Goal: Information Seeking & Learning: Learn about a topic

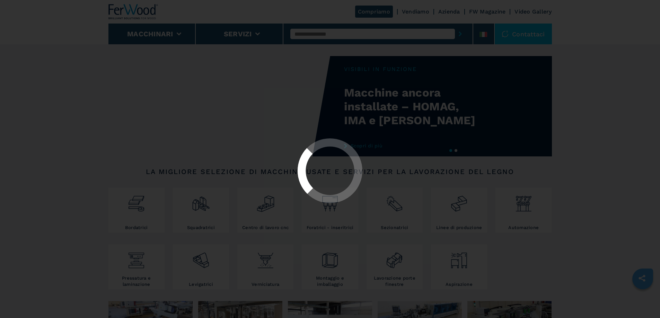
select select "**********"
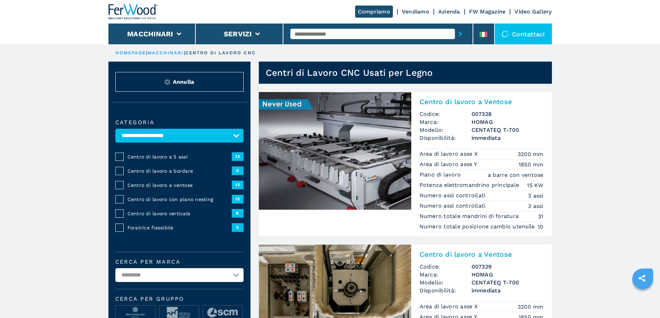
click at [158, 276] on select "**********" at bounding box center [179, 276] width 128 height 14
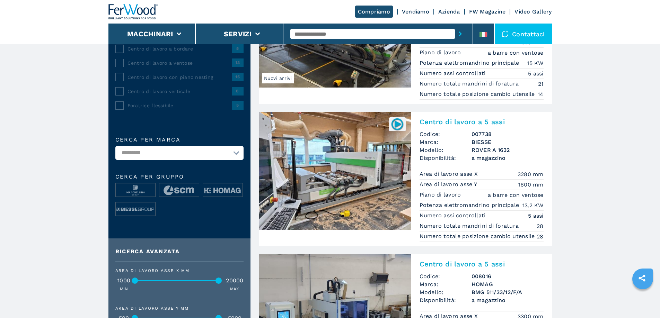
scroll to position [139, 0]
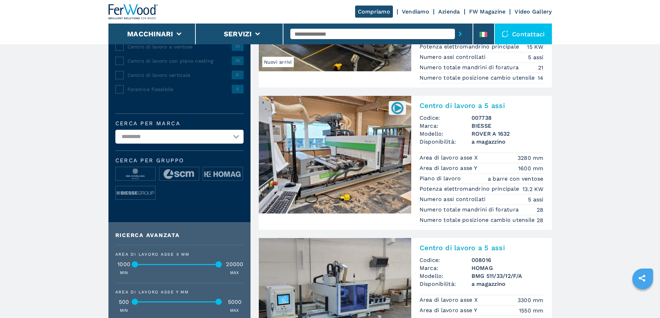
click at [369, 182] on img at bounding box center [335, 155] width 152 height 118
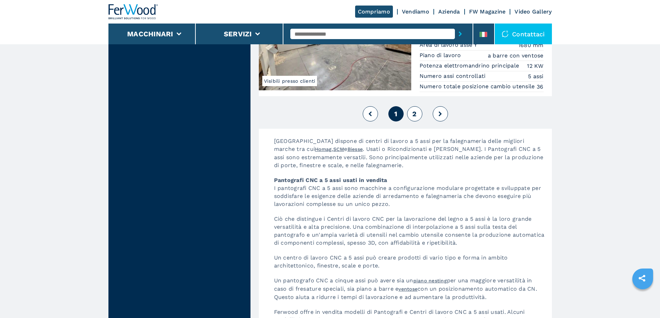
scroll to position [1733, 0]
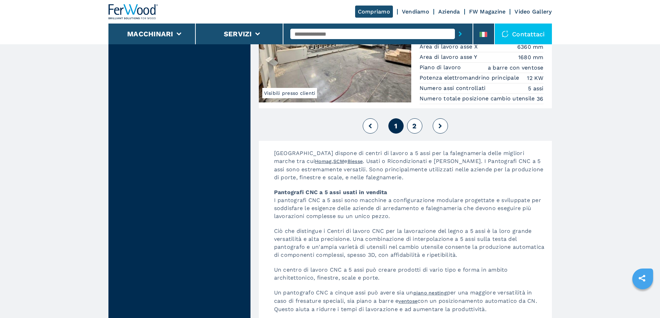
click at [414, 130] on span "2" at bounding box center [414, 126] width 4 height 8
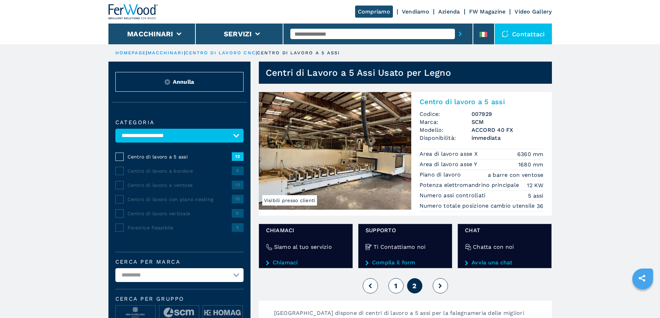
click at [392, 288] on button "1" at bounding box center [395, 286] width 15 height 15
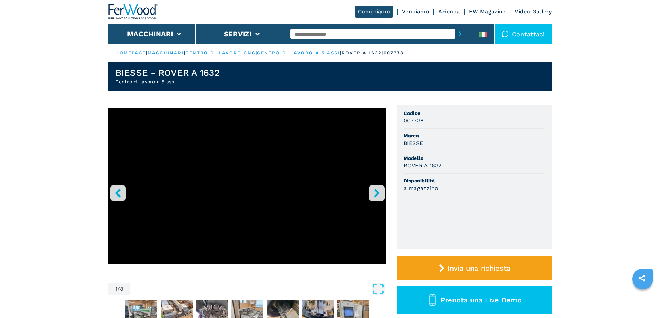
click at [374, 191] on icon "right-button" at bounding box center [377, 193] width 9 height 9
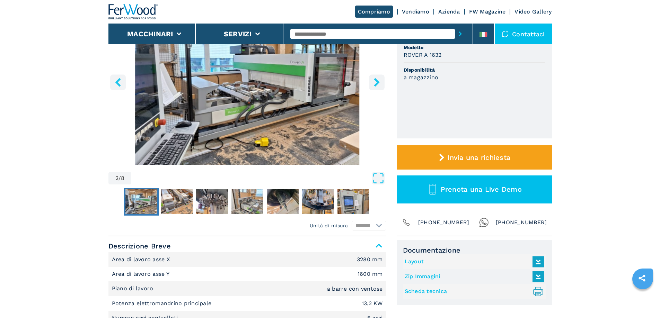
scroll to position [104, 0]
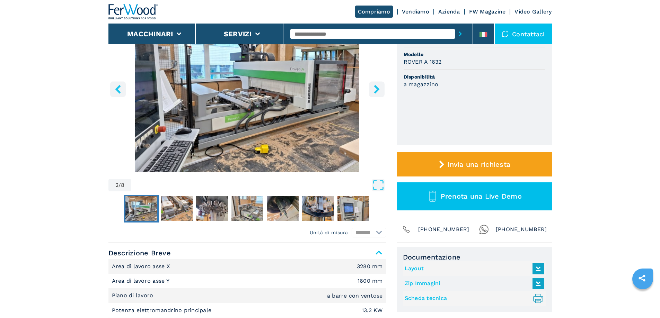
click at [246, 101] on img "Go to Slide 2" at bounding box center [247, 88] width 278 height 168
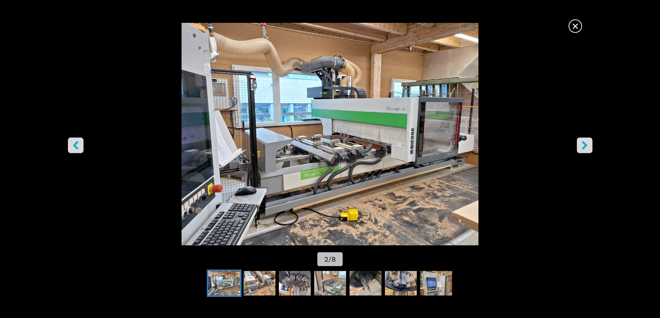
click at [584, 147] on icon "right-button" at bounding box center [585, 145] width 6 height 9
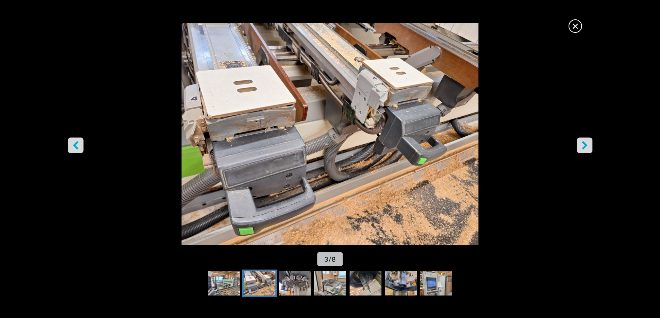
click at [583, 146] on icon "right-button" at bounding box center [584, 145] width 9 height 9
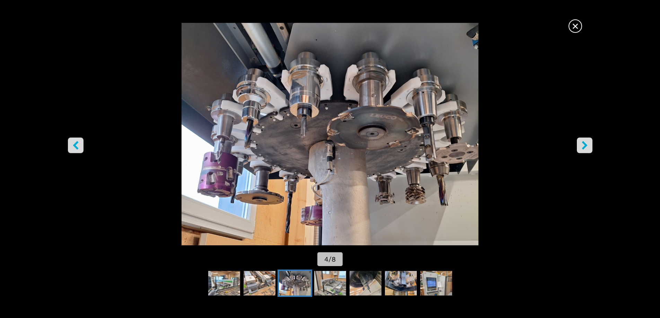
click at [582, 146] on icon "right-button" at bounding box center [584, 145] width 9 height 9
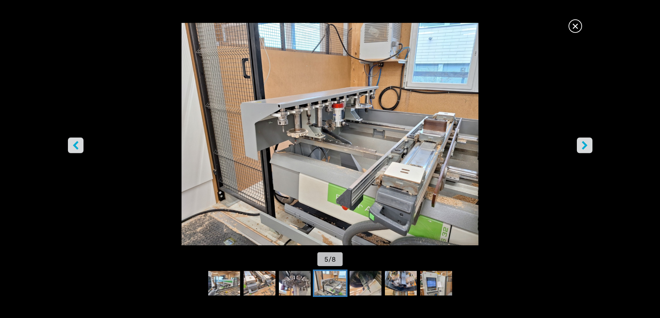
click at [77, 146] on icon "left-button" at bounding box center [75, 145] width 9 height 9
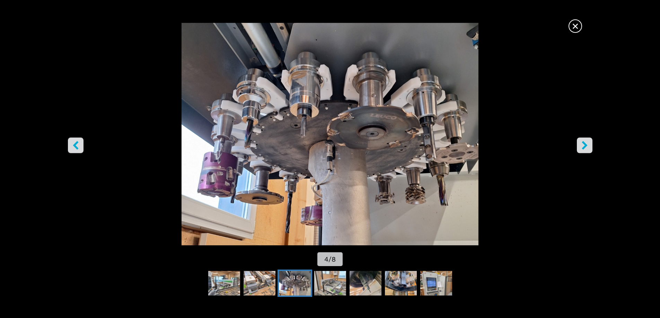
click at [580, 147] on button "right-button" at bounding box center [585, 146] width 16 height 16
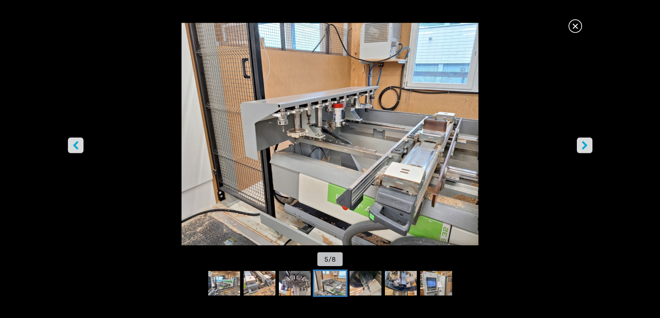
click at [584, 143] on icon "right-button" at bounding box center [585, 145] width 6 height 9
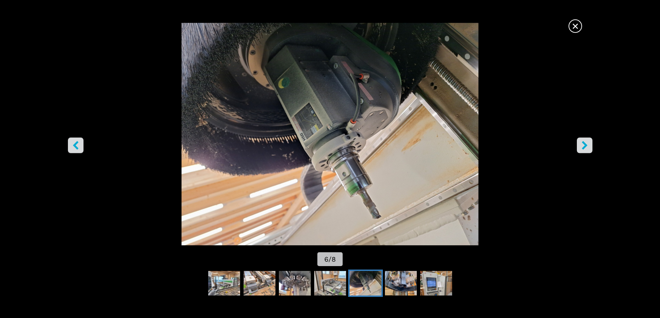
click at [590, 147] on button "right-button" at bounding box center [585, 146] width 16 height 16
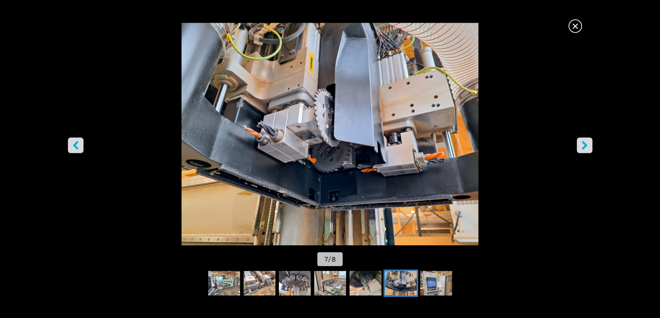
scroll to position [69, 0]
click at [582, 142] on icon "right-button" at bounding box center [584, 145] width 9 height 9
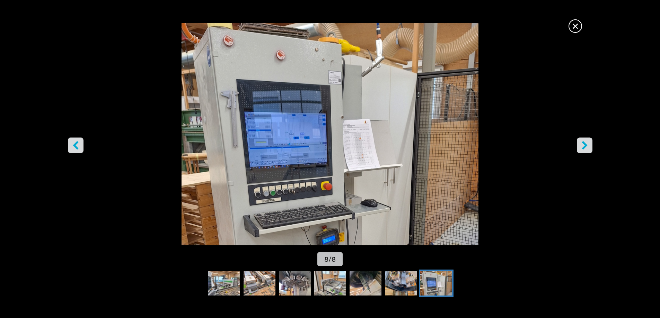
click at [582, 143] on icon "right-button" at bounding box center [584, 145] width 9 height 9
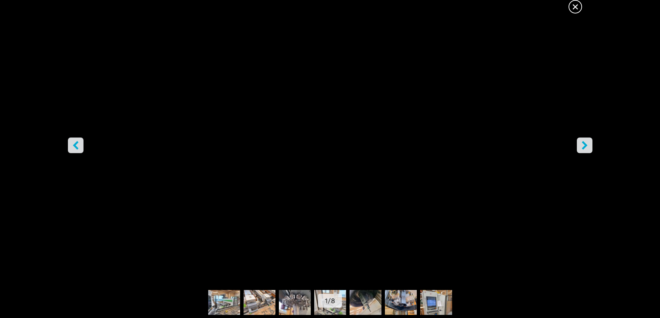
click at [582, 143] on icon "right-button" at bounding box center [584, 145] width 9 height 9
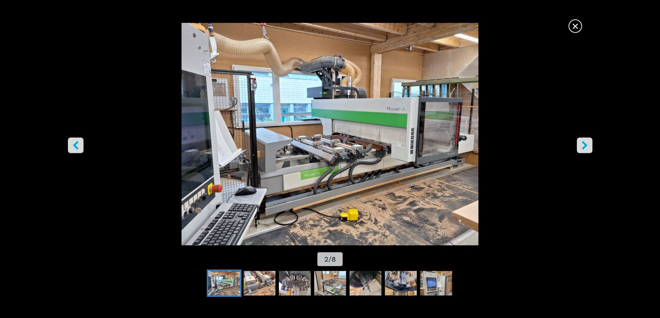
click at [586, 146] on icon "right-button" at bounding box center [585, 145] width 6 height 9
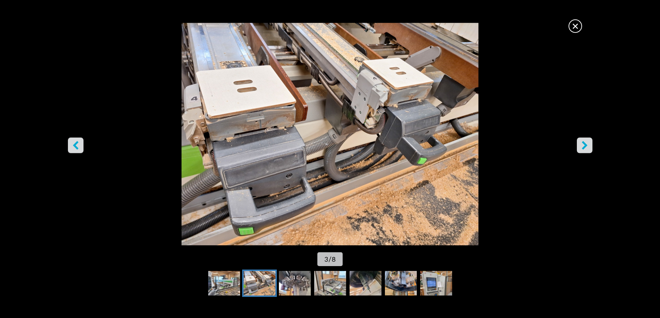
scroll to position [35, 0]
click at [585, 144] on icon "right-button" at bounding box center [585, 145] width 6 height 9
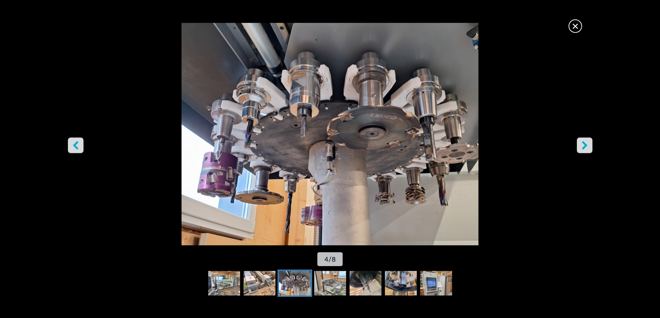
click at [571, 22] on span "×" at bounding box center [575, 25] width 12 height 12
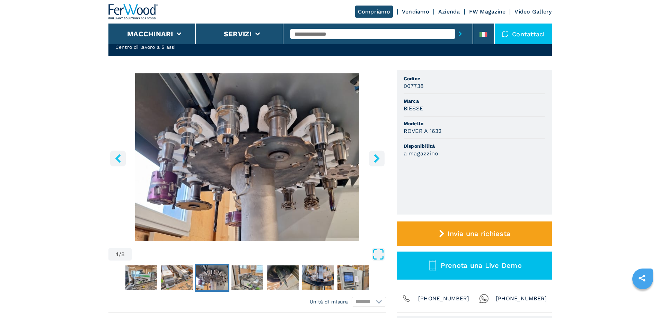
click at [376, 253] on icon "Open Fullscreen" at bounding box center [378, 254] width 12 height 12
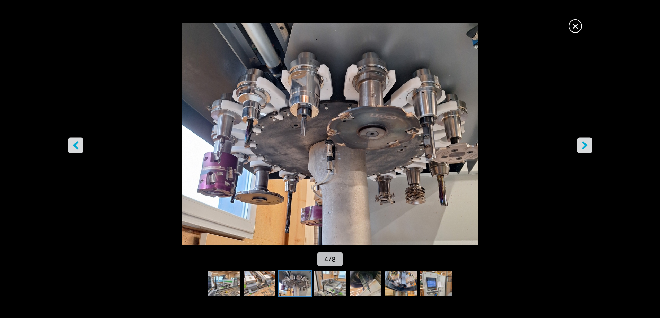
click at [583, 142] on icon "right-button" at bounding box center [585, 145] width 6 height 9
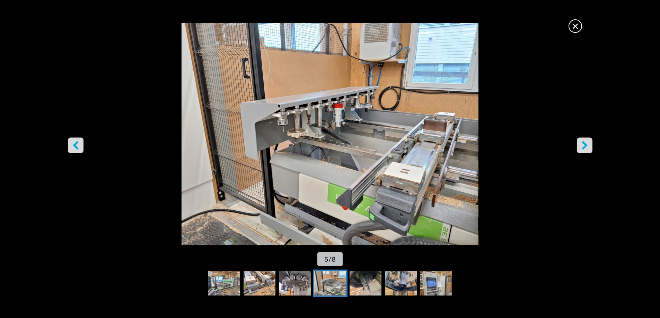
click at [583, 142] on icon "right-button" at bounding box center [585, 145] width 6 height 9
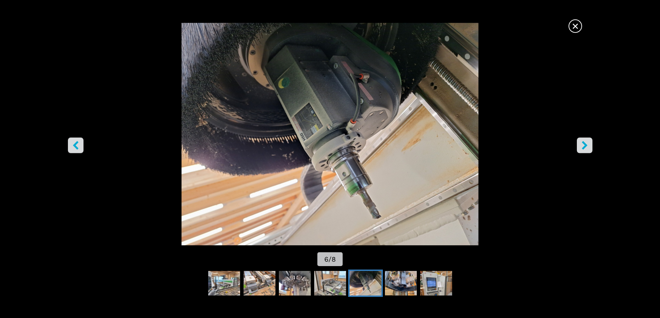
click at [583, 142] on icon "right-button" at bounding box center [585, 145] width 6 height 9
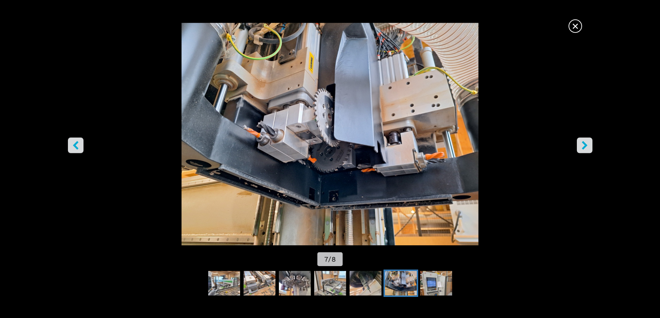
click at [584, 142] on icon "right-button" at bounding box center [585, 145] width 6 height 9
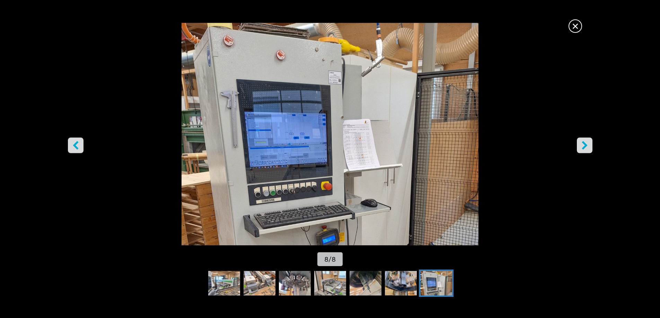
click at [74, 145] on icon "left-button" at bounding box center [76, 145] width 6 height 9
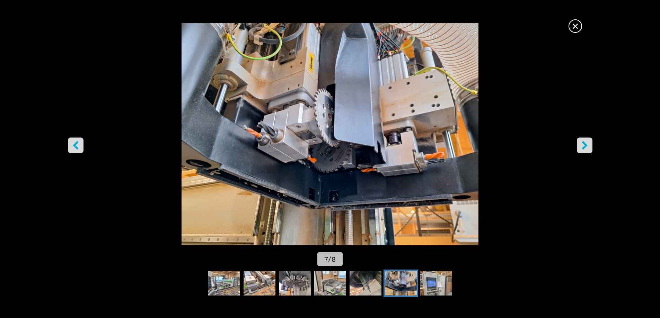
click at [75, 147] on icon "left-button" at bounding box center [76, 145] width 6 height 9
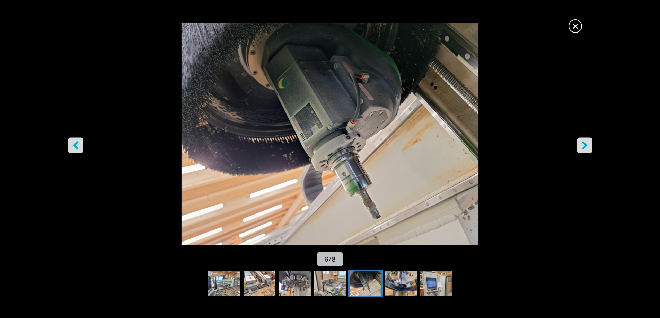
click at [80, 148] on icon "left-button" at bounding box center [75, 145] width 9 height 9
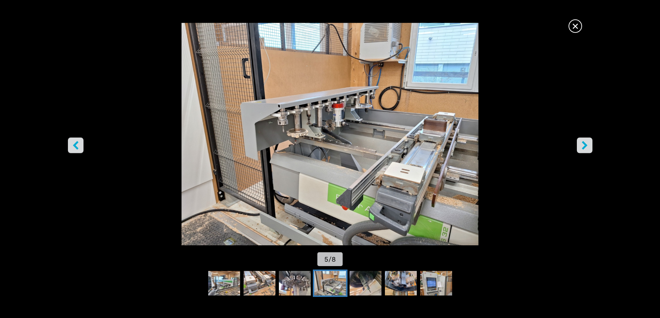
scroll to position [0, 0]
click at [573, 24] on span "×" at bounding box center [575, 25] width 12 height 12
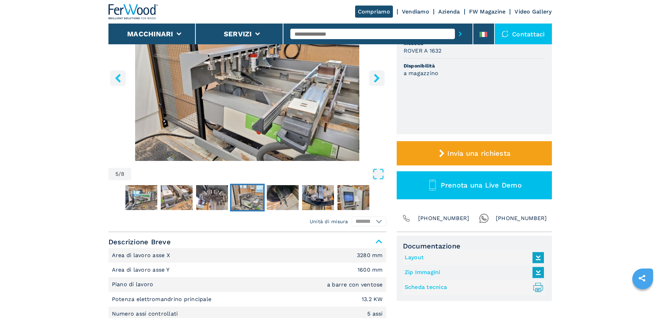
scroll to position [69, 0]
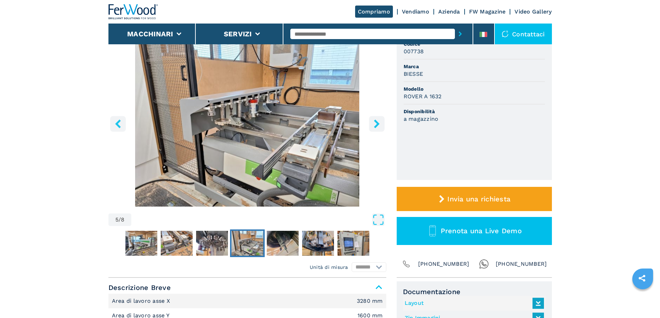
click at [378, 127] on icon "right-button" at bounding box center [377, 124] width 9 height 9
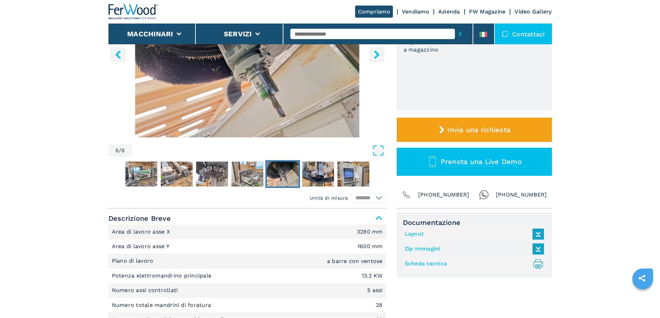
scroll to position [35, 0]
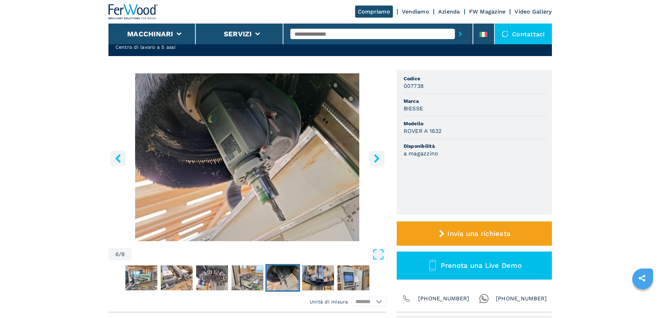
click at [117, 159] on icon "left-button" at bounding box center [118, 158] width 6 height 9
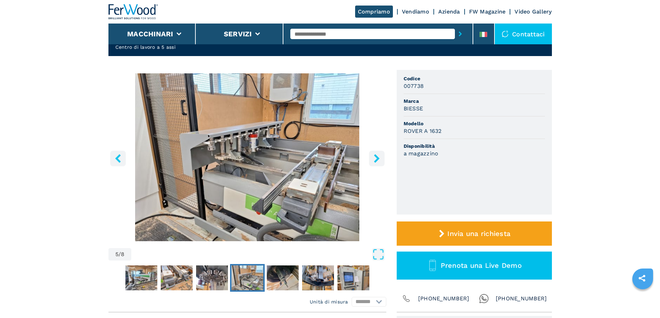
click at [116, 159] on icon "left-button" at bounding box center [118, 158] width 6 height 9
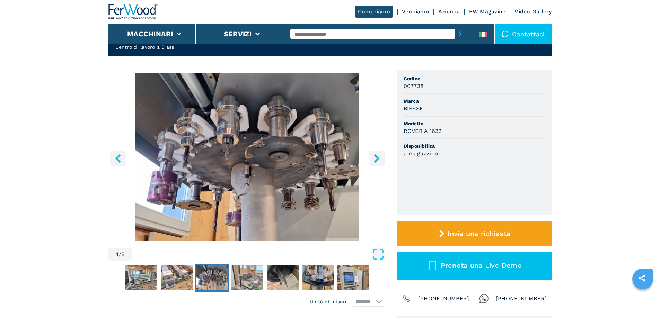
click at [116, 159] on icon "left-button" at bounding box center [118, 158] width 6 height 9
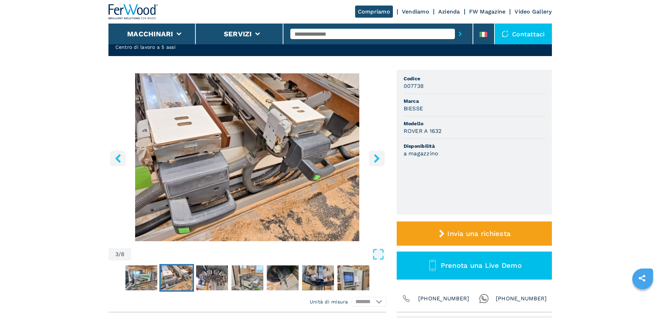
click at [116, 159] on icon "left-button" at bounding box center [118, 158] width 6 height 9
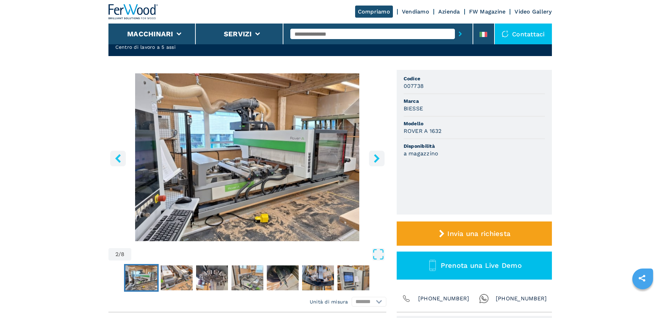
click at [117, 158] on icon "left-button" at bounding box center [118, 158] width 6 height 9
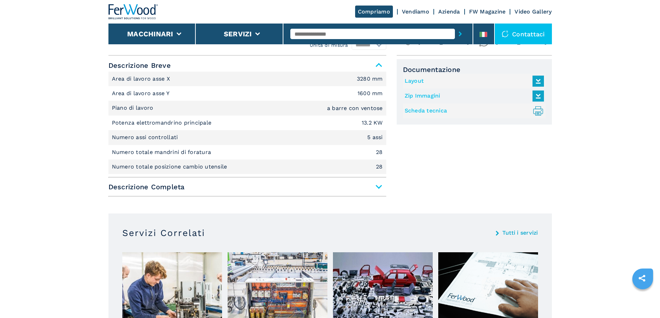
scroll to position [312, 0]
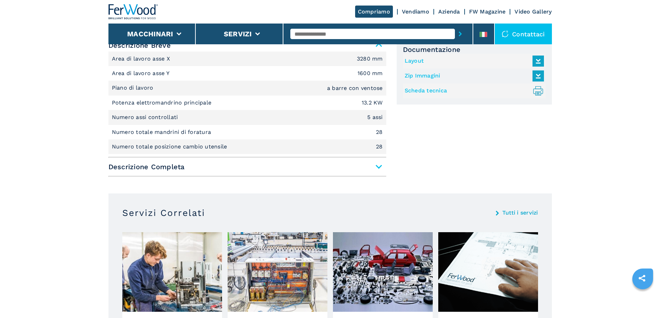
click at [377, 166] on span "Descrizione Completa" at bounding box center [247, 167] width 278 height 12
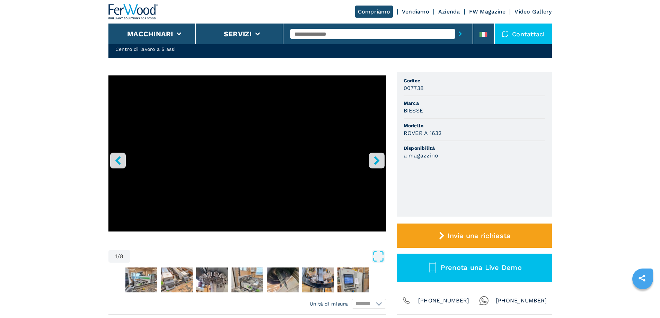
scroll to position [0, 0]
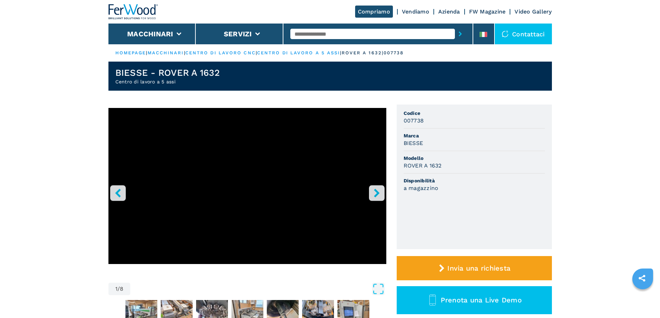
click at [377, 198] on icon "right-button" at bounding box center [377, 193] width 9 height 9
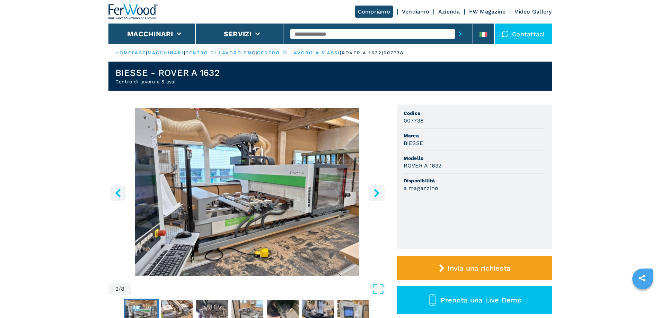
click at [373, 191] on icon "right-button" at bounding box center [377, 193] width 9 height 9
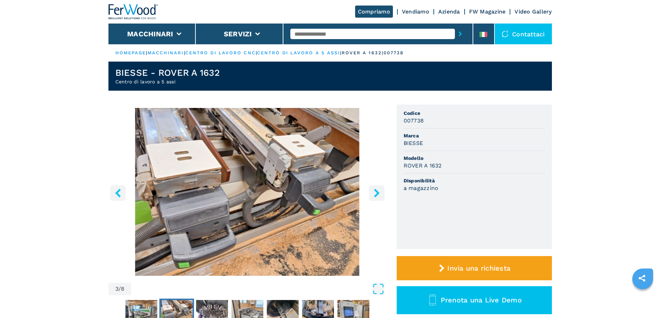
click at [120, 192] on icon "left-button" at bounding box center [118, 193] width 9 height 9
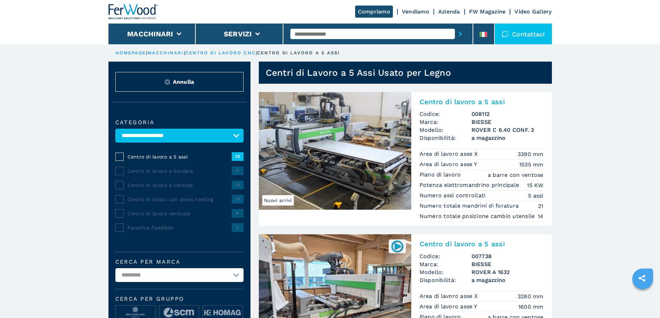
click at [394, 286] on img at bounding box center [335, 294] width 152 height 118
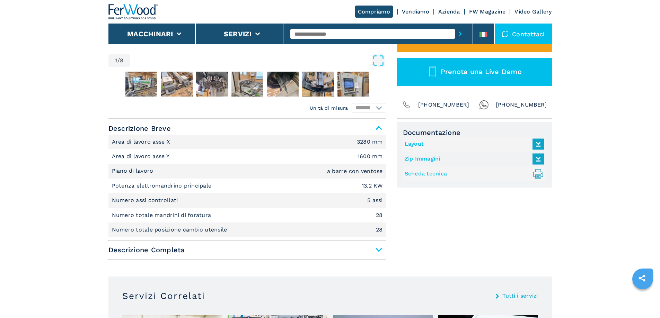
scroll to position [277, 0]
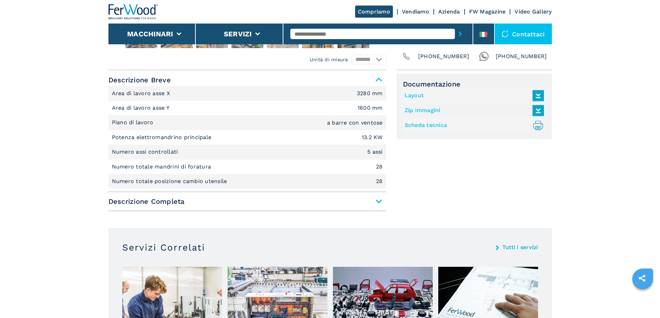
click at [379, 201] on span "Descrizione Completa" at bounding box center [247, 201] width 278 height 12
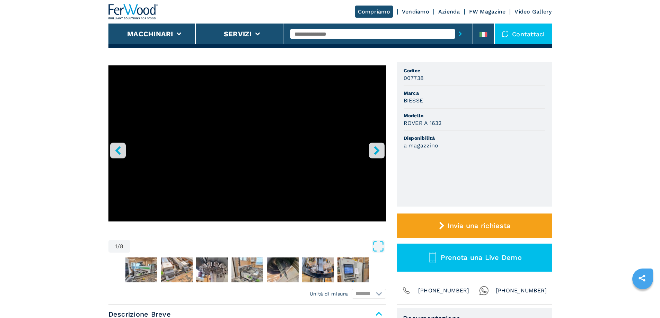
scroll to position [0, 0]
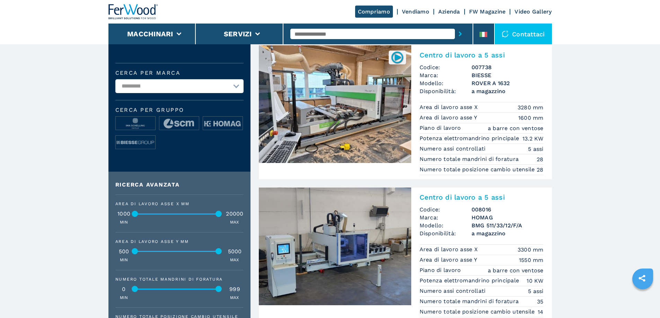
scroll to position [173, 0]
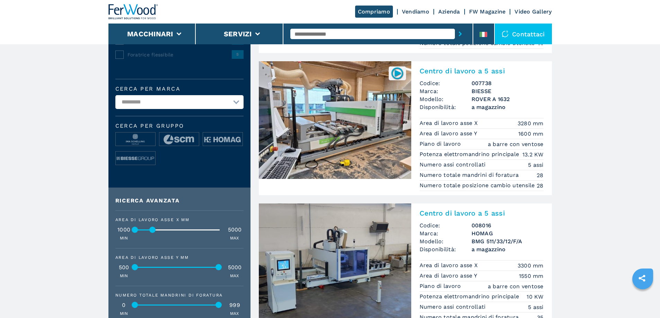
drag, startPoint x: 219, startPoint y: 235, endPoint x: 154, endPoint y: 233, distance: 65.5
click at [154, 233] on div at bounding box center [153, 230] width 6 height 6
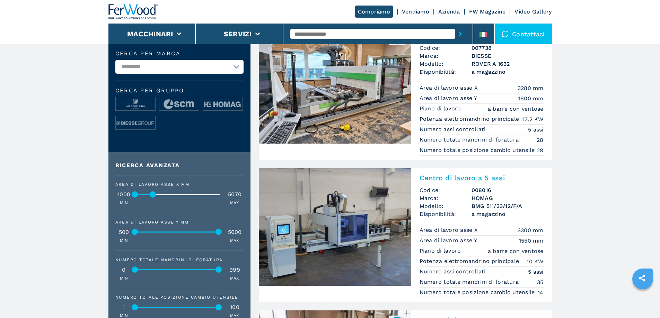
scroll to position [208, 0]
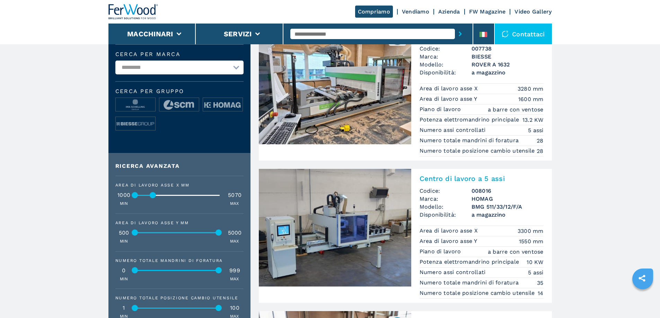
click at [343, 243] on img at bounding box center [335, 228] width 152 height 118
click at [464, 183] on h2 "Centro di lavoro a 5 assi" at bounding box center [482, 179] width 124 height 8
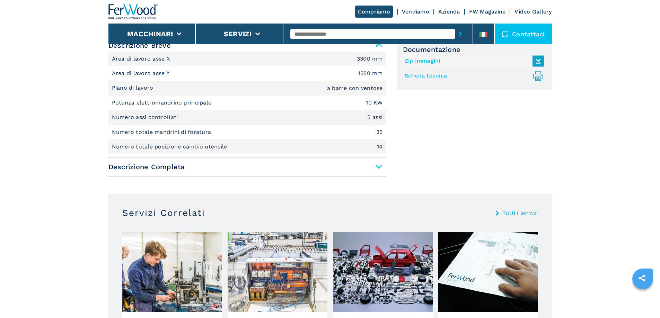
scroll to position [381, 0]
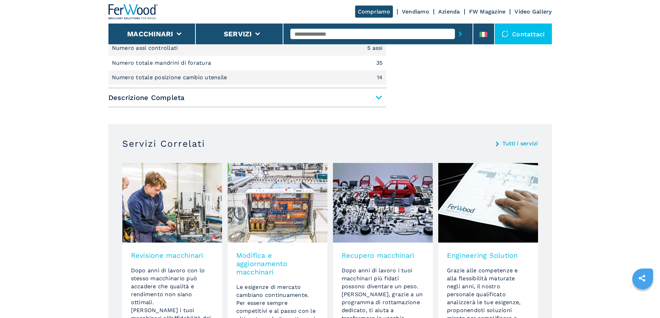
click at [378, 95] on span "Descrizione Completa" at bounding box center [247, 97] width 278 height 12
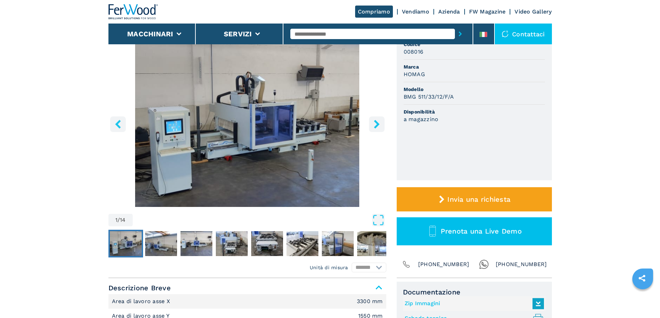
scroll to position [69, 0]
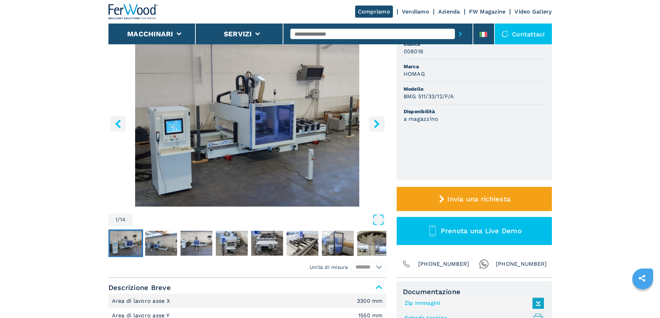
click at [115, 130] on button "left-button" at bounding box center [118, 124] width 16 height 16
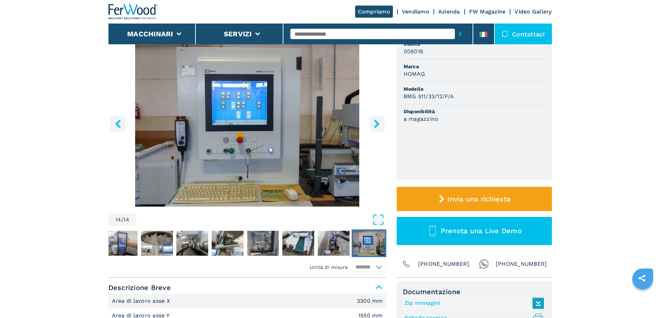
click at [115, 130] on button "left-button" at bounding box center [118, 124] width 16 height 16
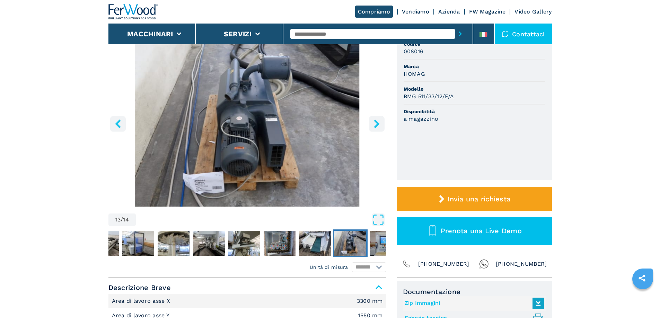
click at [115, 130] on button "left-button" at bounding box center [118, 124] width 16 height 16
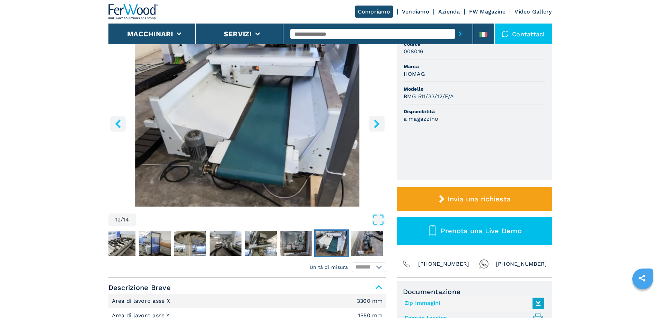
click at [115, 130] on button "left-button" at bounding box center [118, 124] width 16 height 16
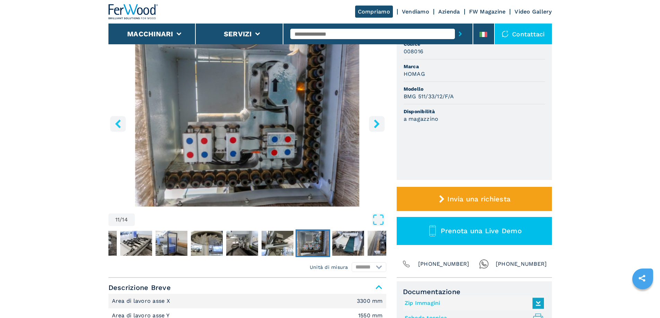
click at [115, 130] on button "left-button" at bounding box center [118, 124] width 16 height 16
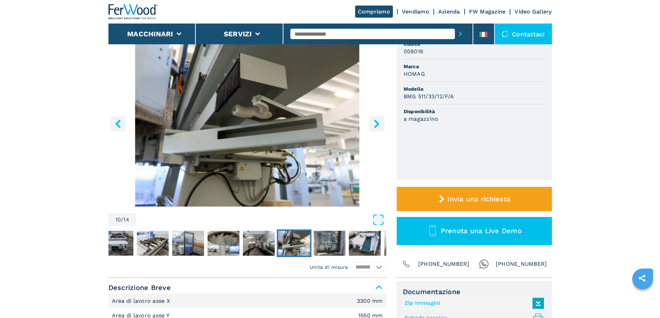
click at [376, 125] on icon "right-button" at bounding box center [377, 124] width 6 height 9
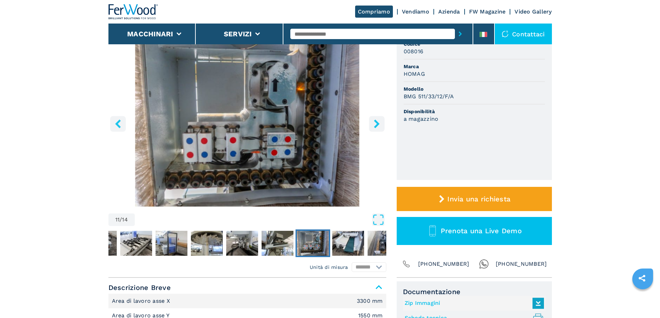
click at [116, 121] on icon "left-button" at bounding box center [118, 124] width 9 height 9
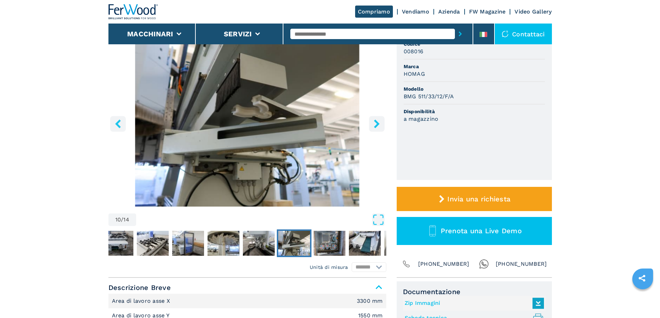
click at [116, 121] on icon "left-button" at bounding box center [118, 124] width 9 height 9
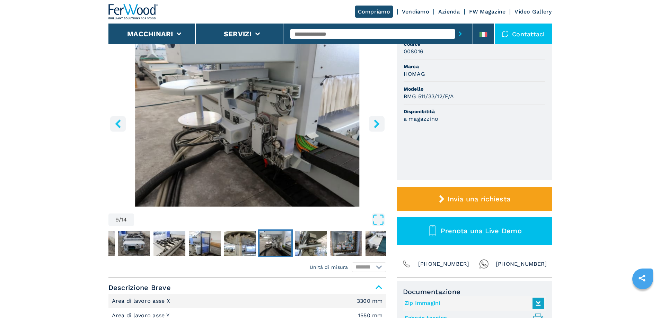
click at [116, 121] on icon "left-button" at bounding box center [118, 124] width 9 height 9
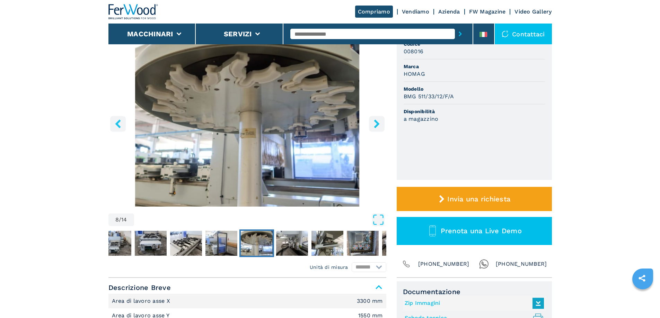
click at [116, 121] on icon "left-button" at bounding box center [118, 124] width 9 height 9
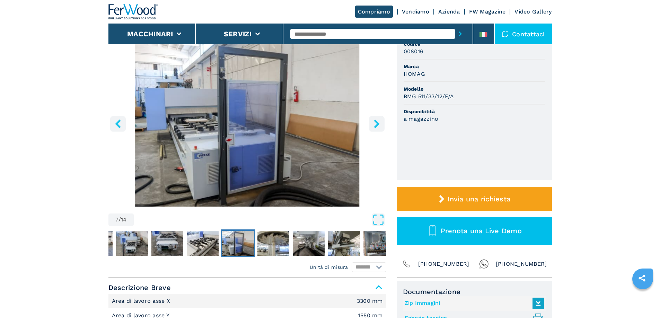
scroll to position [0, 0]
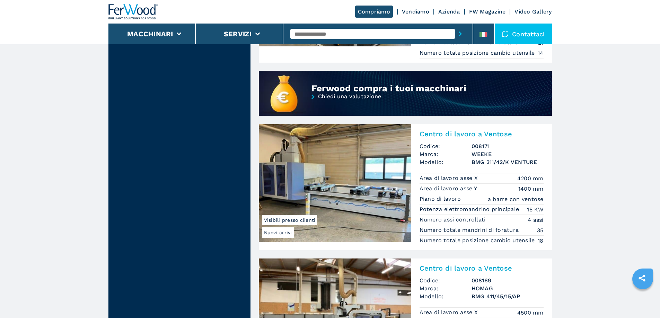
scroll to position [624, 0]
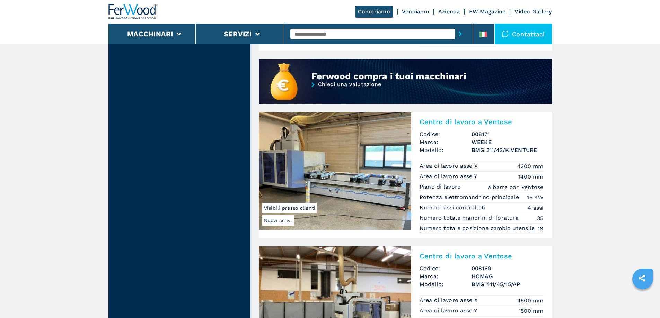
click at [364, 198] on img at bounding box center [335, 171] width 152 height 118
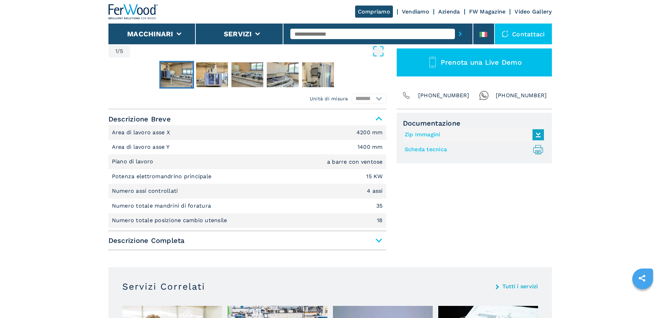
scroll to position [243, 0]
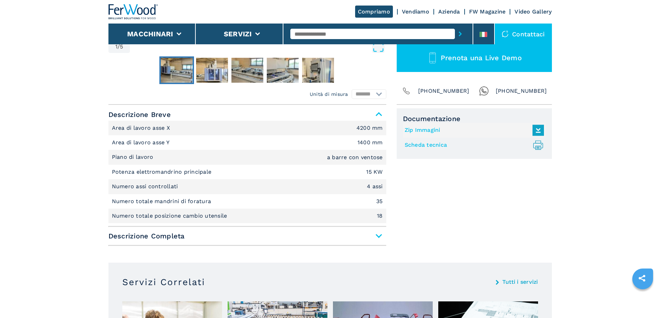
click at [379, 237] on span "Descrizione Completa" at bounding box center [247, 236] width 278 height 12
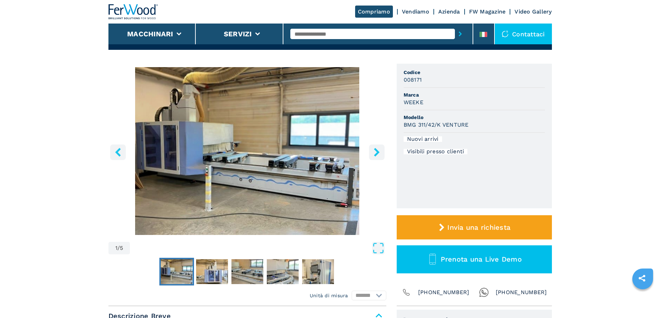
scroll to position [69, 0]
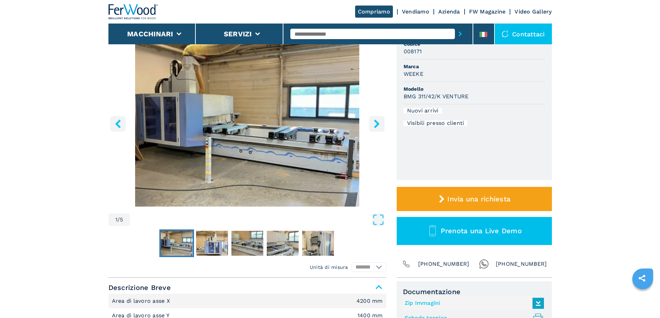
click at [374, 125] on icon "right-button" at bounding box center [377, 124] width 9 height 9
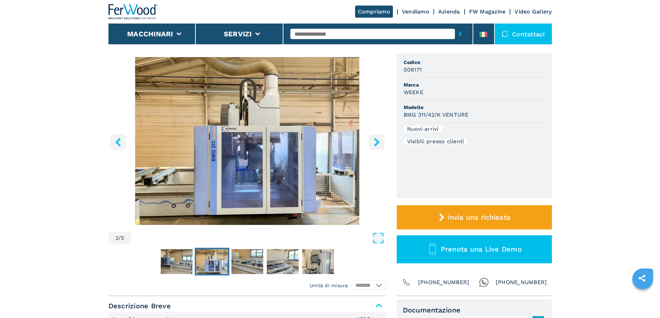
scroll to position [35, 0]
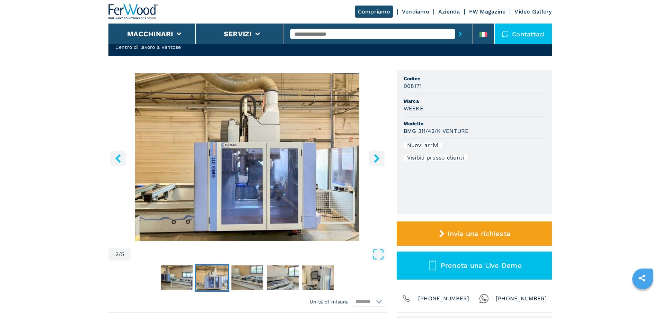
click at [216, 152] on img "Go to Slide 2" at bounding box center [247, 157] width 278 height 168
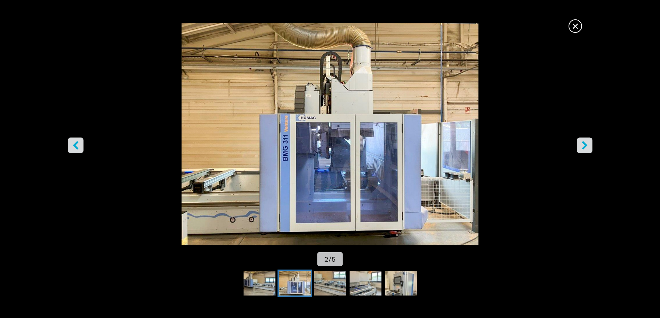
click at [586, 145] on icon "right-button" at bounding box center [585, 145] width 6 height 9
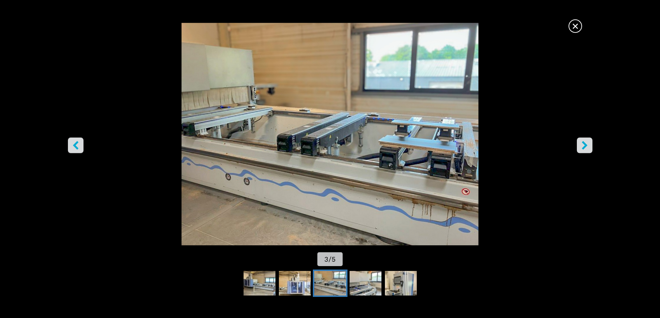
click at [587, 146] on icon "right-button" at bounding box center [585, 145] width 6 height 9
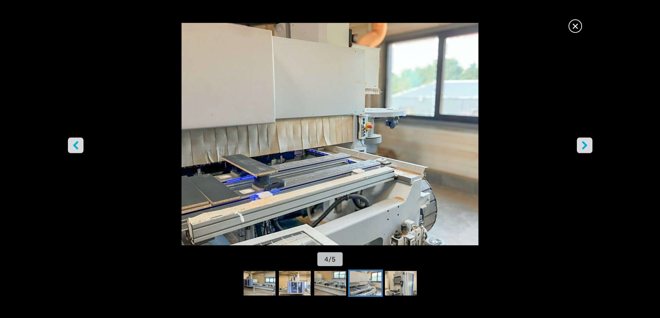
click at [71, 145] on button "left-button" at bounding box center [76, 146] width 16 height 16
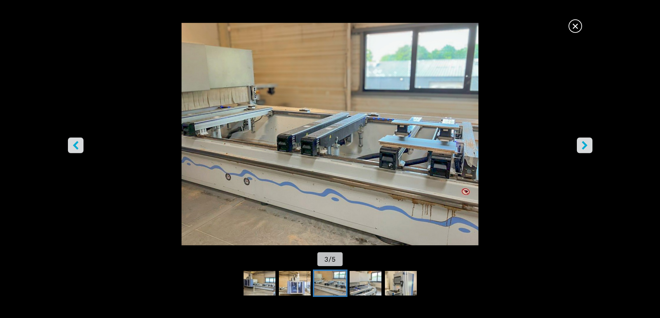
click at [591, 148] on button "right-button" at bounding box center [585, 146] width 16 height 16
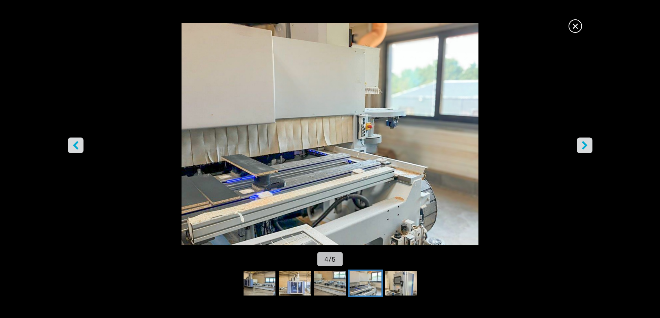
click at [588, 146] on icon "right-button" at bounding box center [584, 145] width 9 height 9
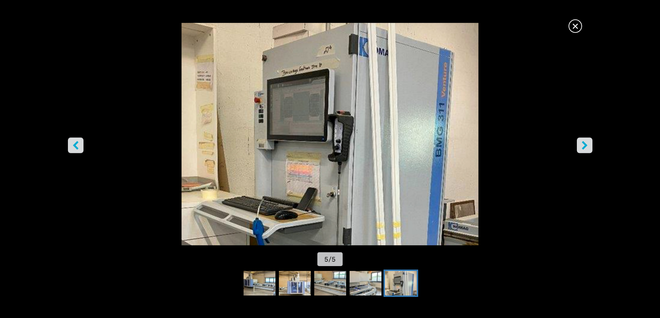
click at [584, 149] on icon "right-button" at bounding box center [584, 145] width 9 height 9
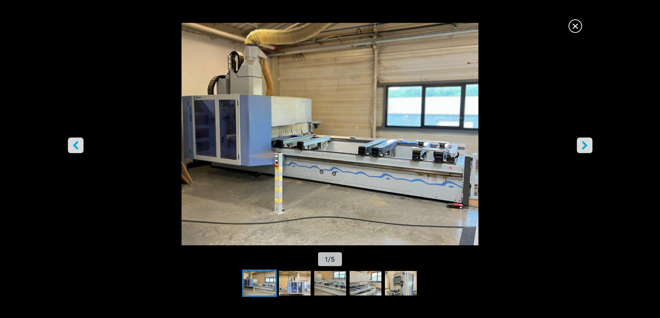
click at [588, 147] on icon "right-button" at bounding box center [584, 145] width 9 height 9
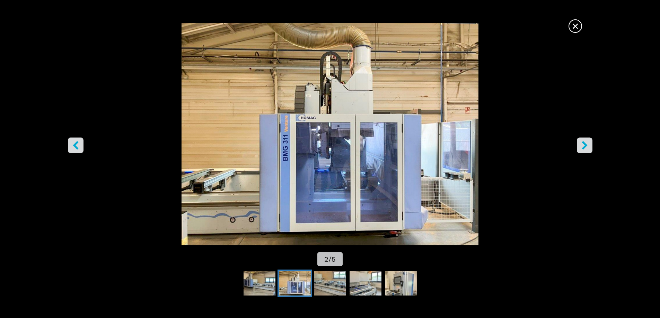
click at [588, 146] on icon "right-button" at bounding box center [584, 145] width 9 height 9
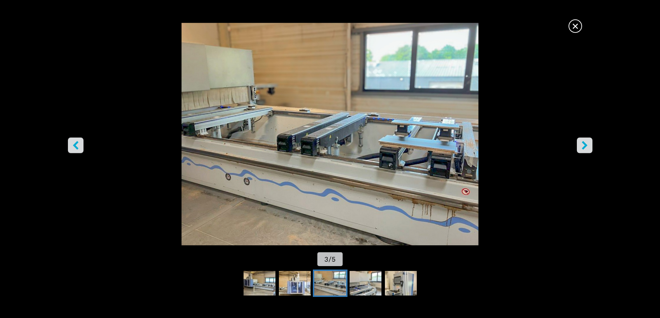
click at [588, 146] on icon "right-button" at bounding box center [584, 145] width 9 height 9
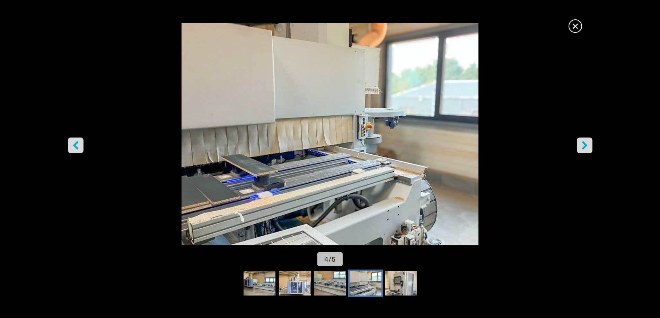
click at [588, 146] on icon "right-button" at bounding box center [584, 145] width 9 height 9
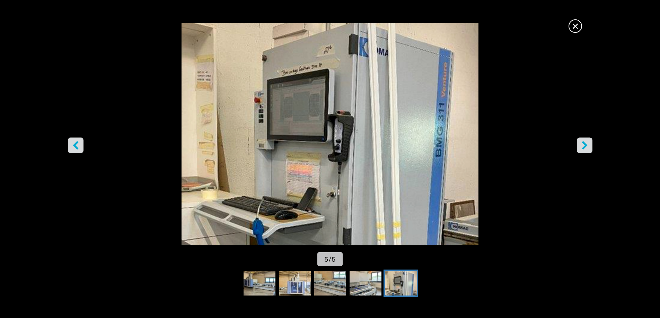
click at [588, 146] on icon "right-button" at bounding box center [584, 145] width 9 height 9
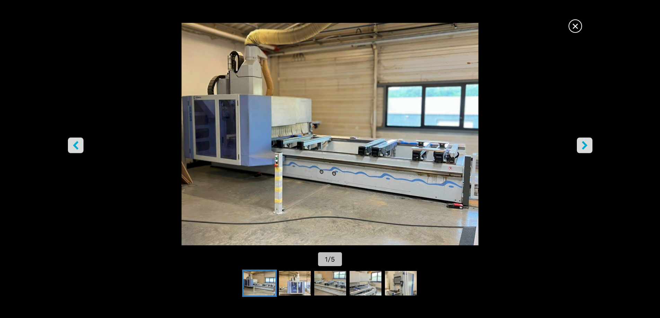
scroll to position [208, 0]
click at [586, 144] on icon "right-button" at bounding box center [585, 145] width 6 height 9
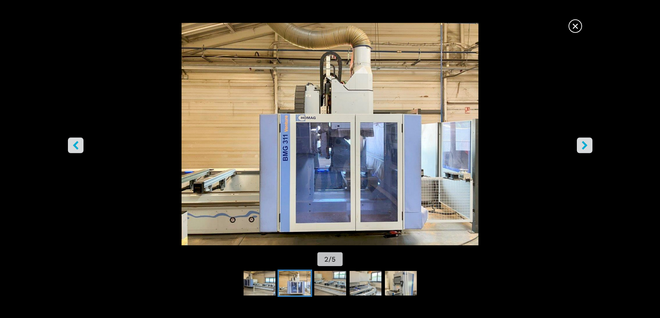
click at [582, 148] on icon "right-button" at bounding box center [584, 145] width 9 height 9
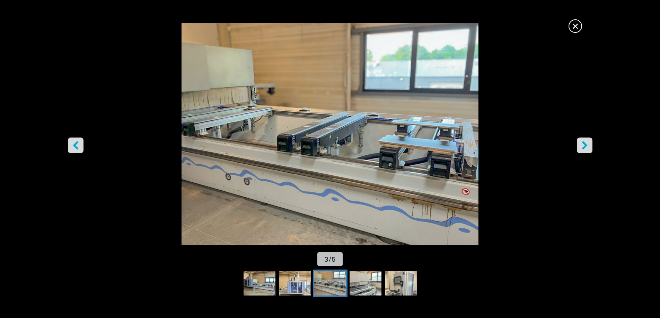
click at [586, 149] on icon "right-button" at bounding box center [584, 145] width 9 height 9
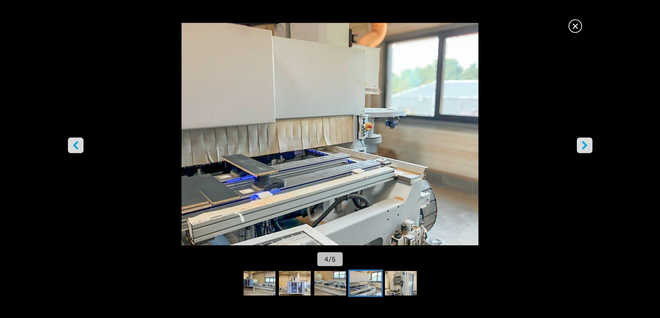
click at [577, 27] on span "×" at bounding box center [575, 25] width 12 height 12
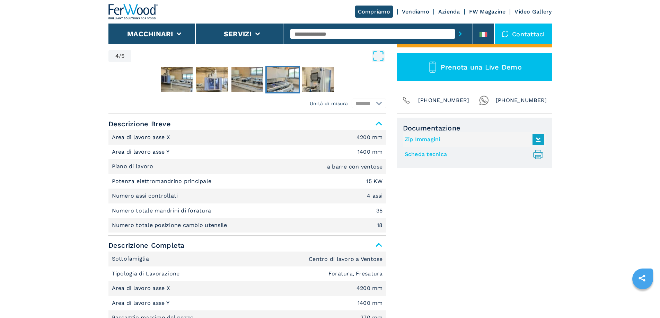
scroll to position [173, 0]
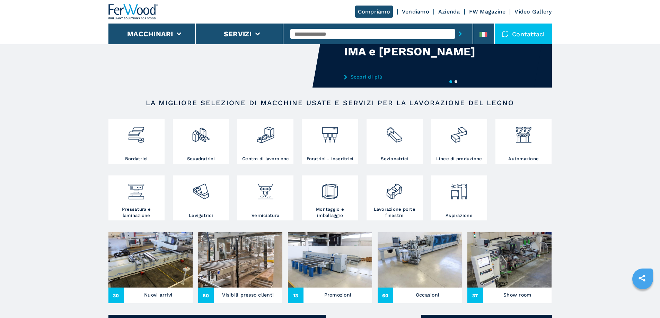
scroll to position [69, 0]
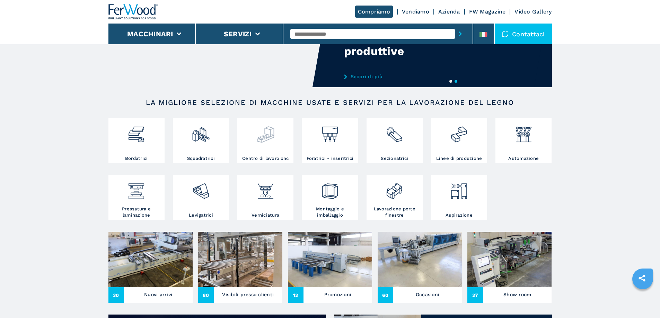
click at [272, 135] on img at bounding box center [265, 132] width 18 height 24
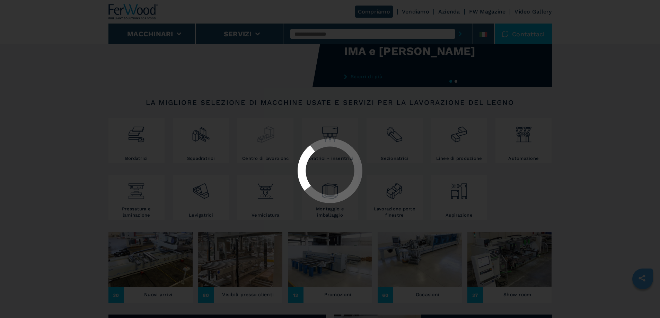
select select "**********"
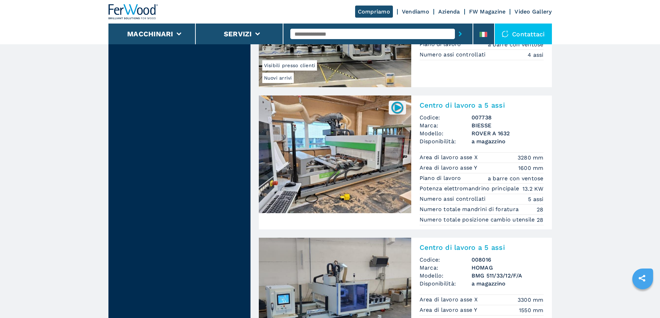
scroll to position [1074, 0]
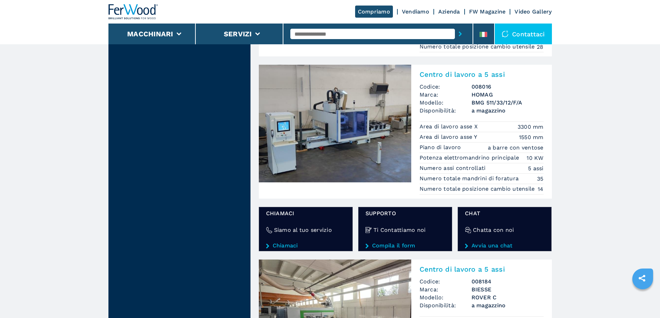
click at [359, 153] on img at bounding box center [335, 124] width 152 height 118
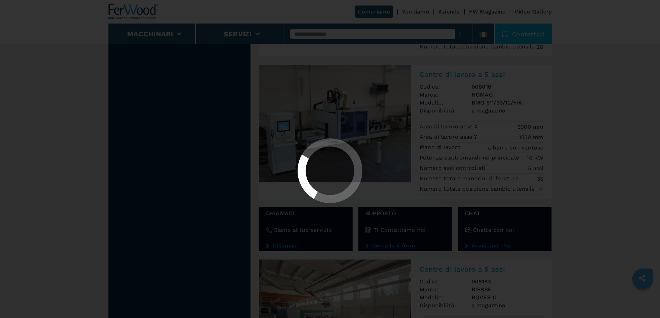
scroll to position [0, 0]
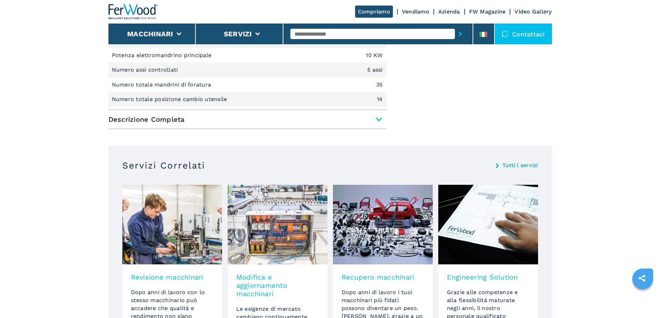
scroll to position [243, 0]
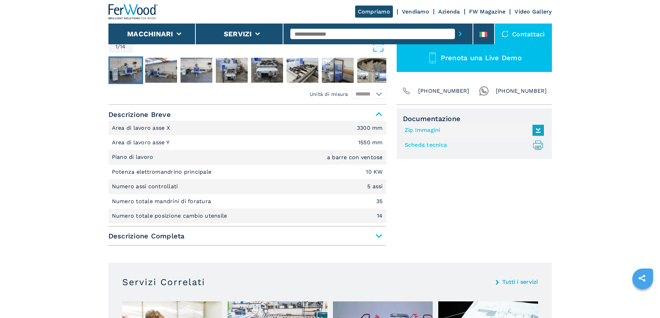
click at [380, 235] on span "Descrizione Completa" at bounding box center [247, 236] width 278 height 12
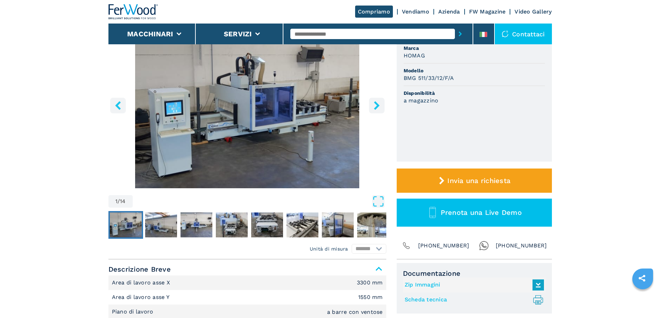
scroll to position [0, 0]
